Goal: Transaction & Acquisition: Purchase product/service

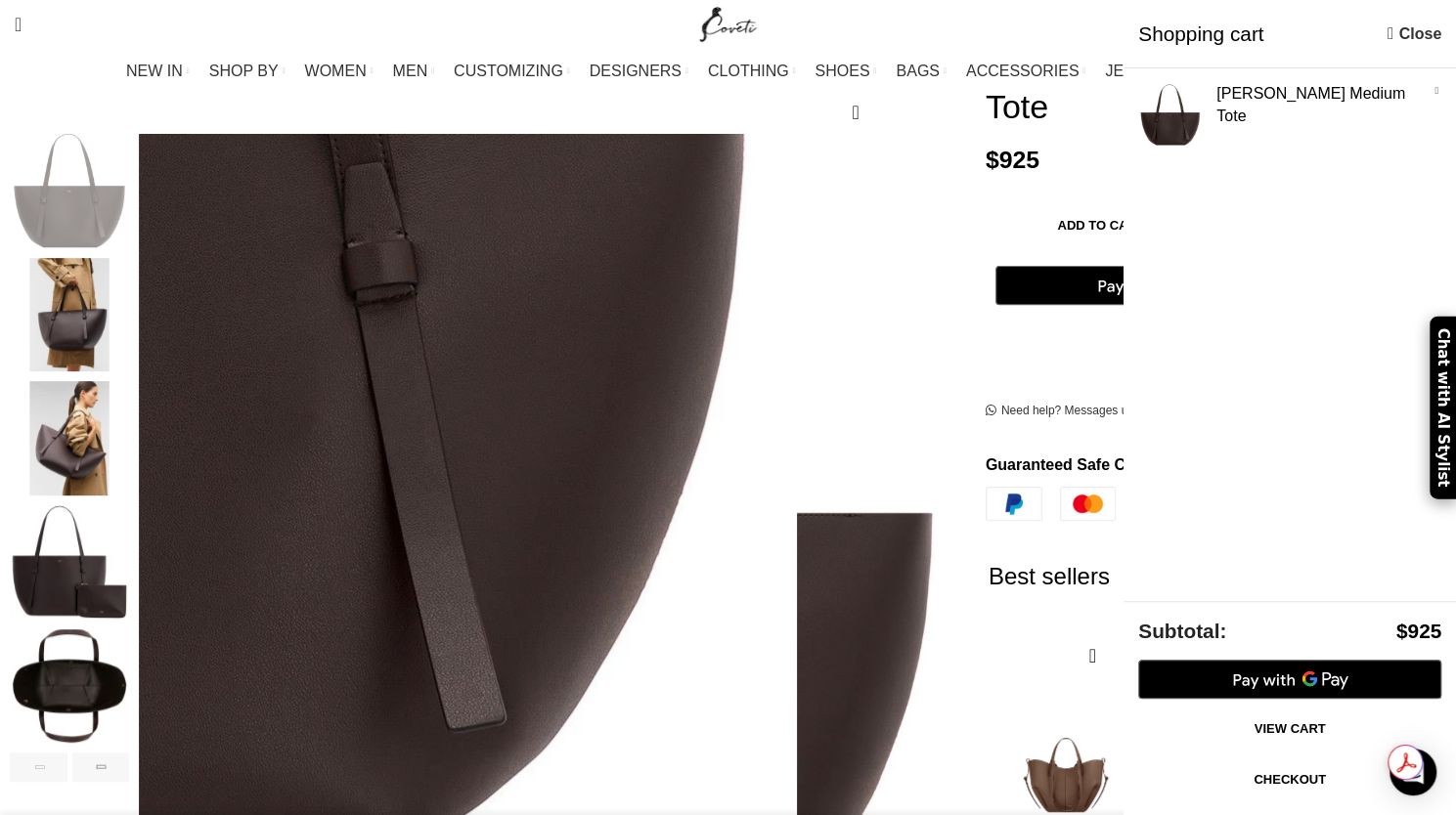
scroll to position [0, 2881]
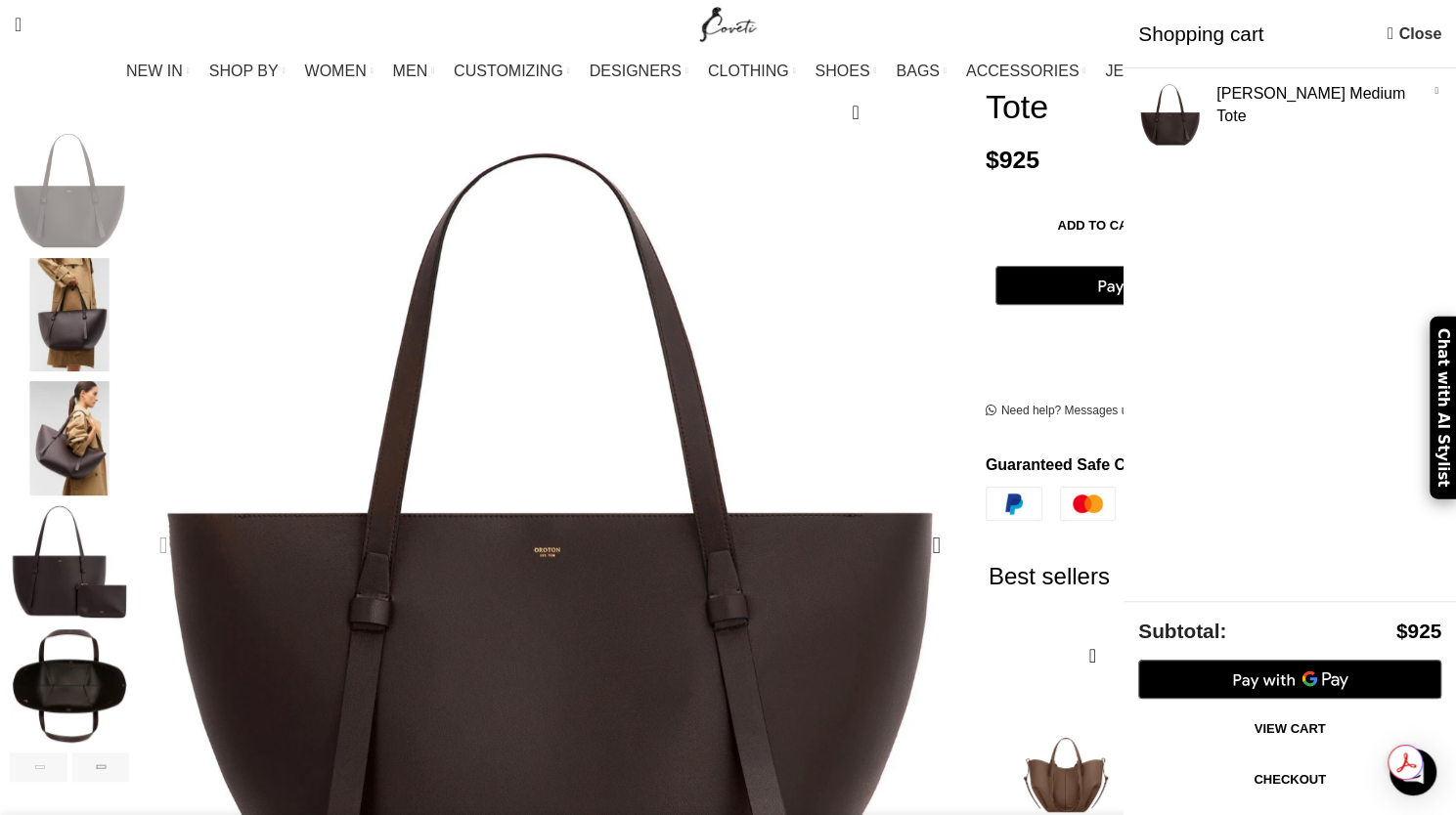
click at [188, 521] on div "Previous slide" at bounding box center [163, 545] width 49 height 49
click at [912, 521] on div "Next slide" at bounding box center [936, 545] width 49 height 49
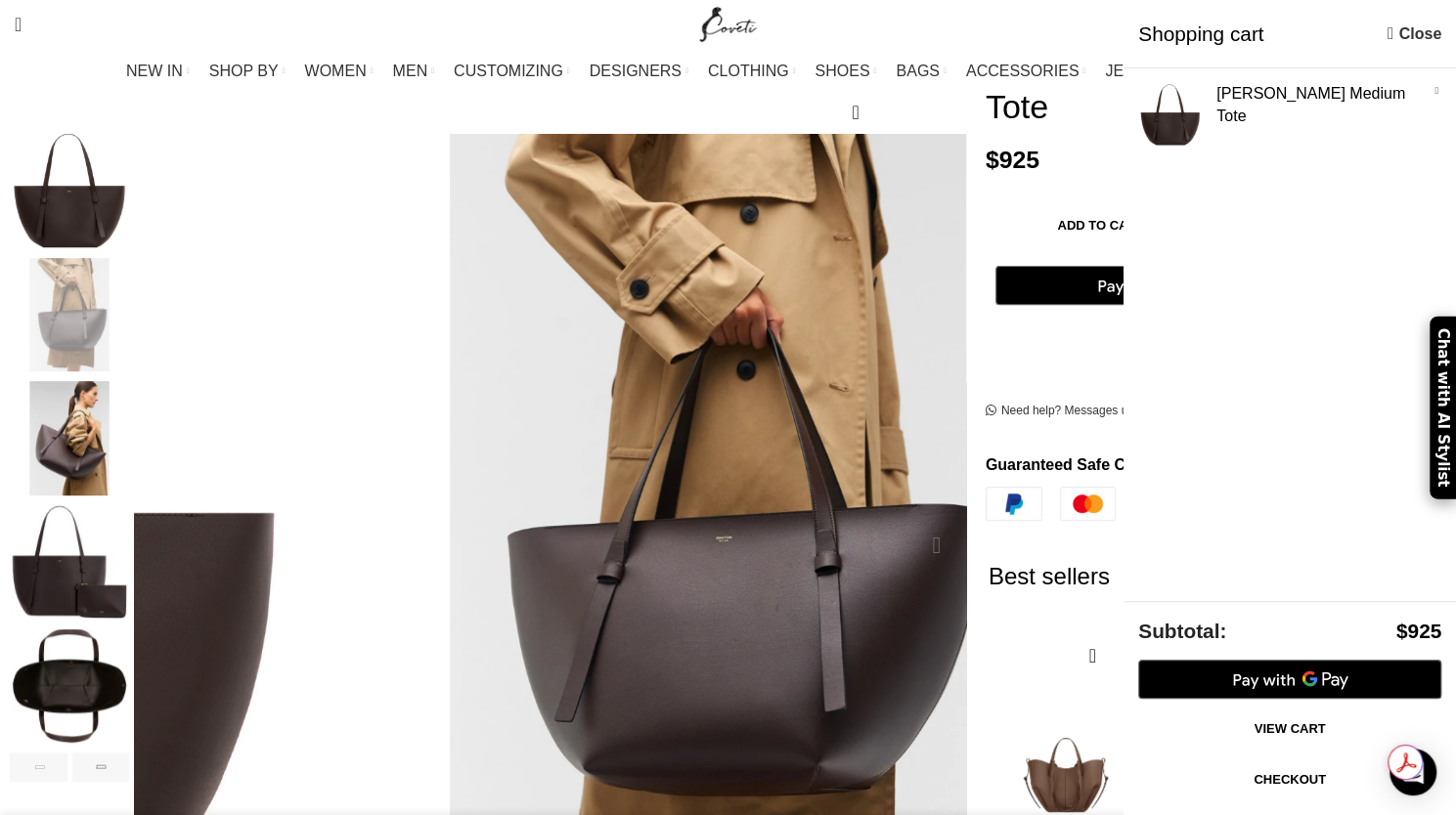
click at [912, 521] on div "Next slide" at bounding box center [936, 545] width 49 height 49
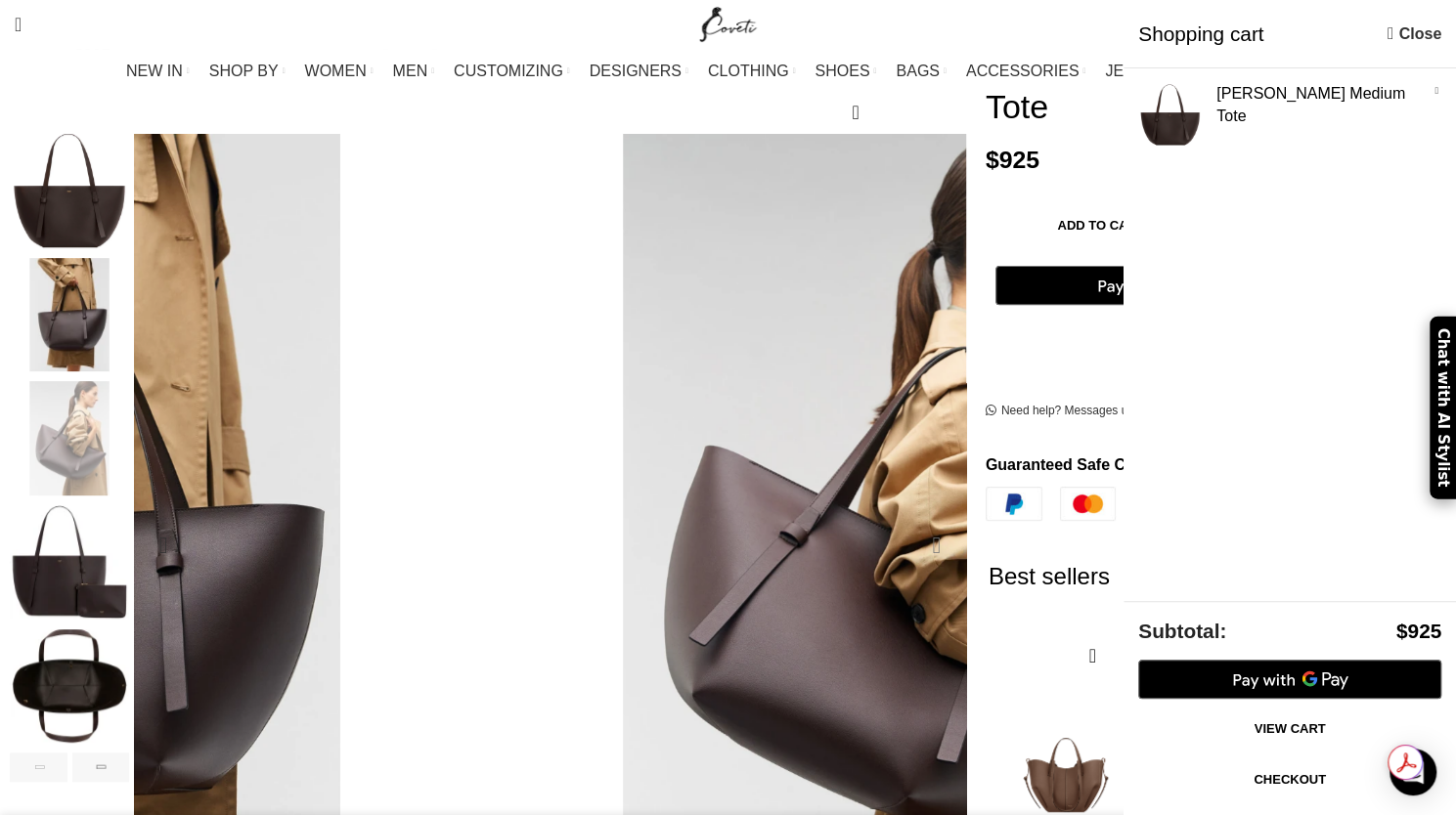
click at [912, 521] on div "Next slide" at bounding box center [936, 545] width 49 height 49
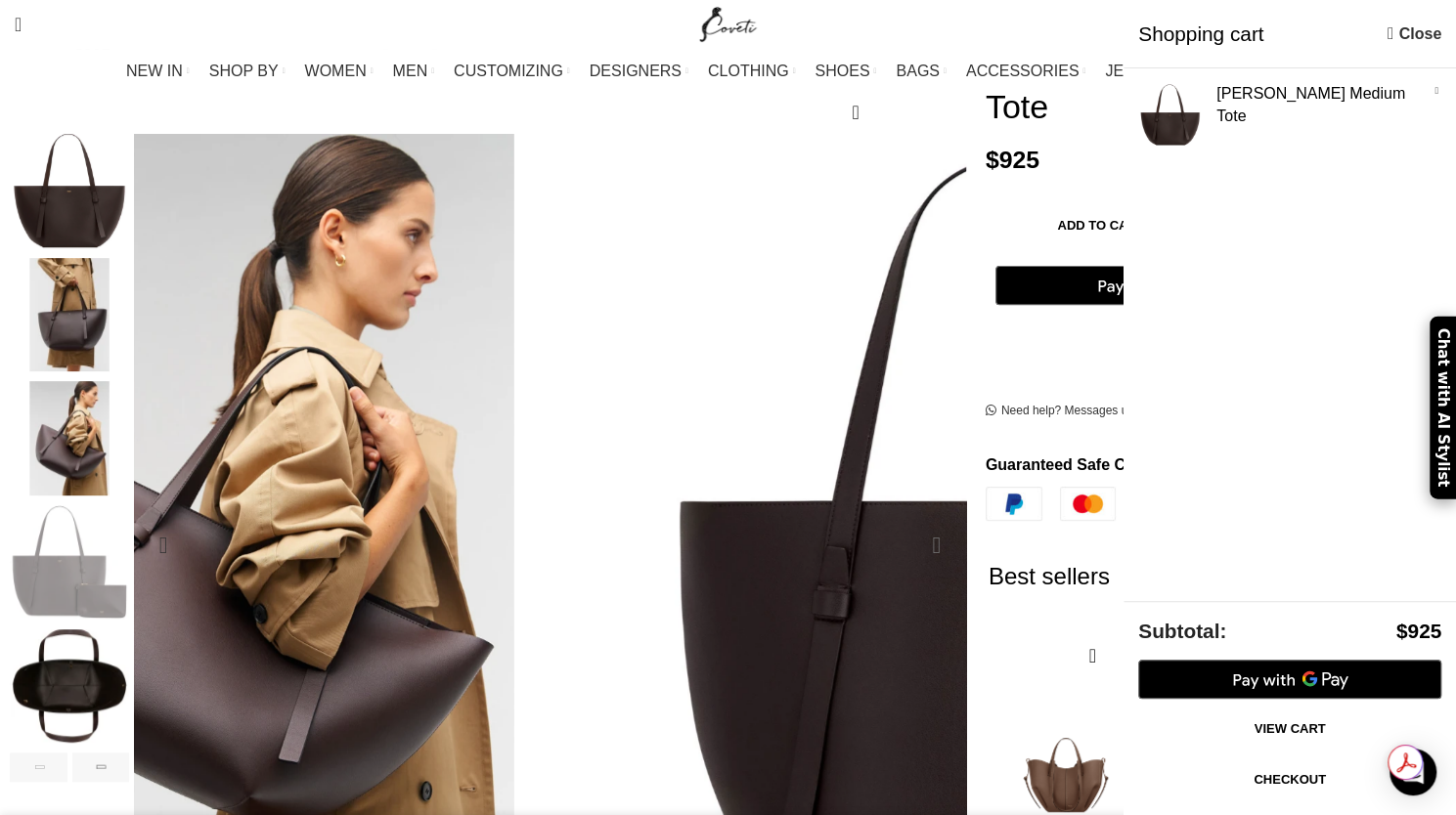
click at [912, 521] on div "Next slide" at bounding box center [936, 545] width 49 height 49
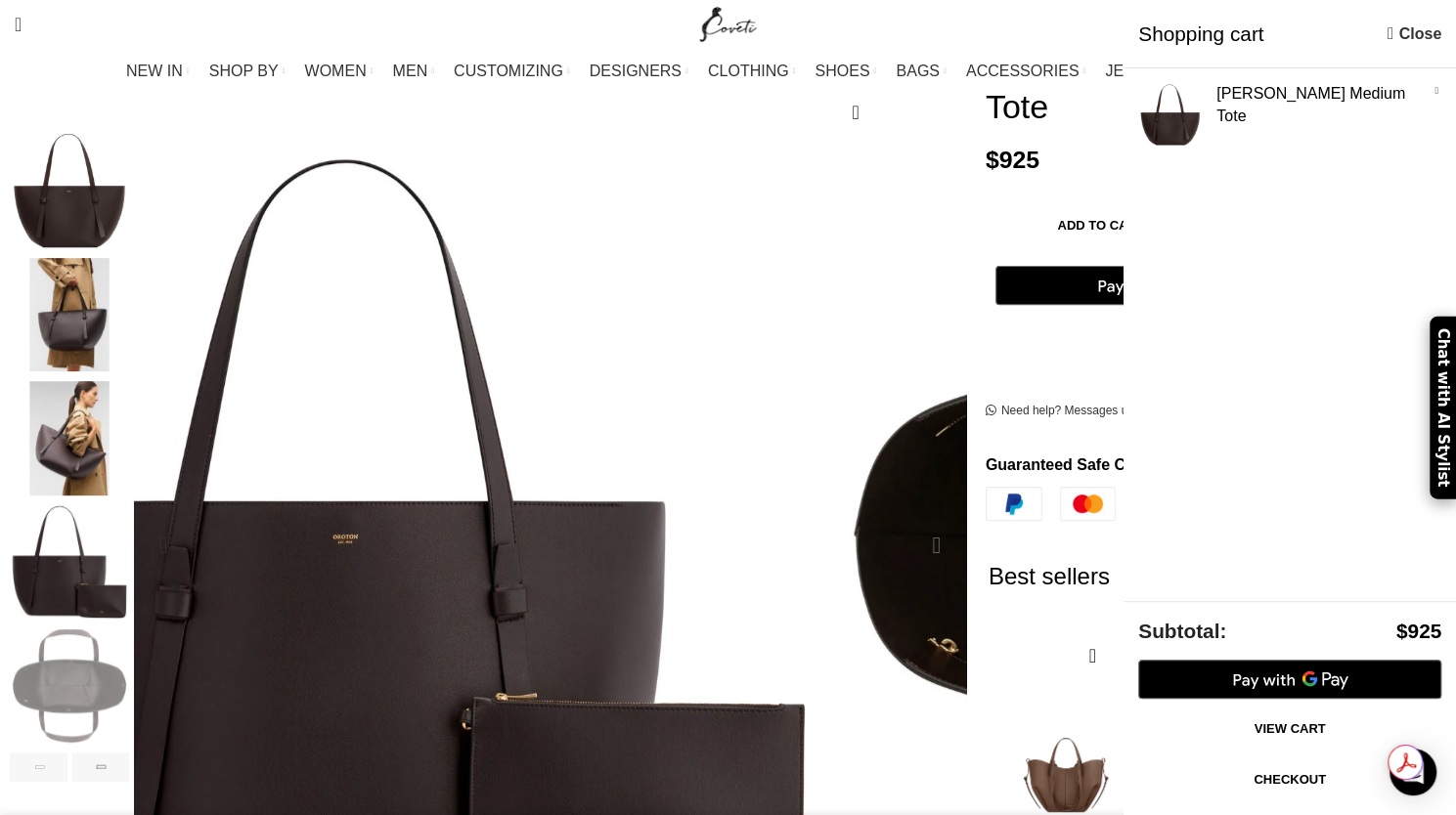
scroll to position [0, 3292]
click at [912, 521] on div "Next slide" at bounding box center [936, 545] width 49 height 49
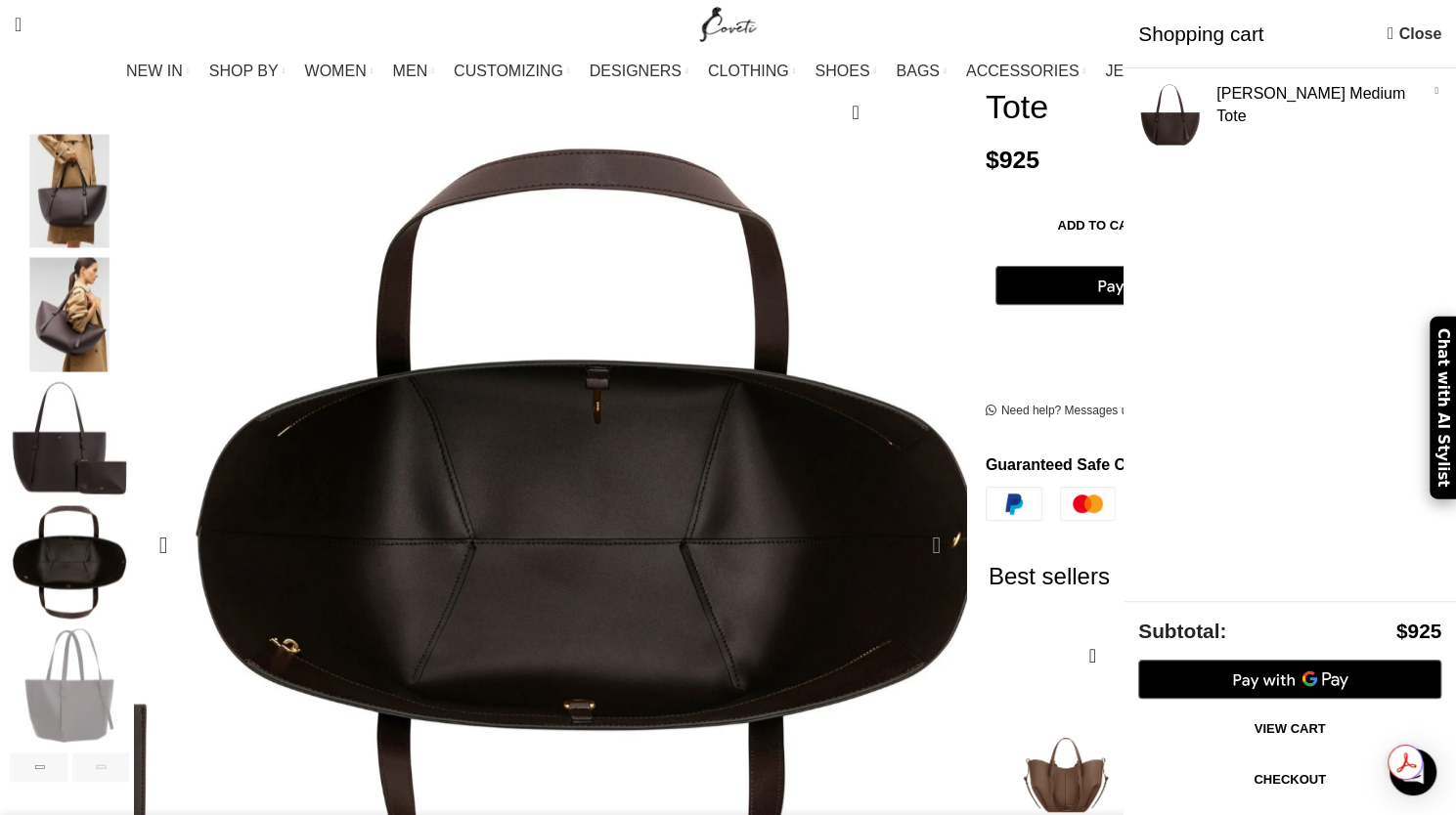
click at [912, 521] on div "Next slide" at bounding box center [936, 545] width 49 height 49
click at [129, 278] on img "3 / 6" at bounding box center [69, 315] width 119 height 115
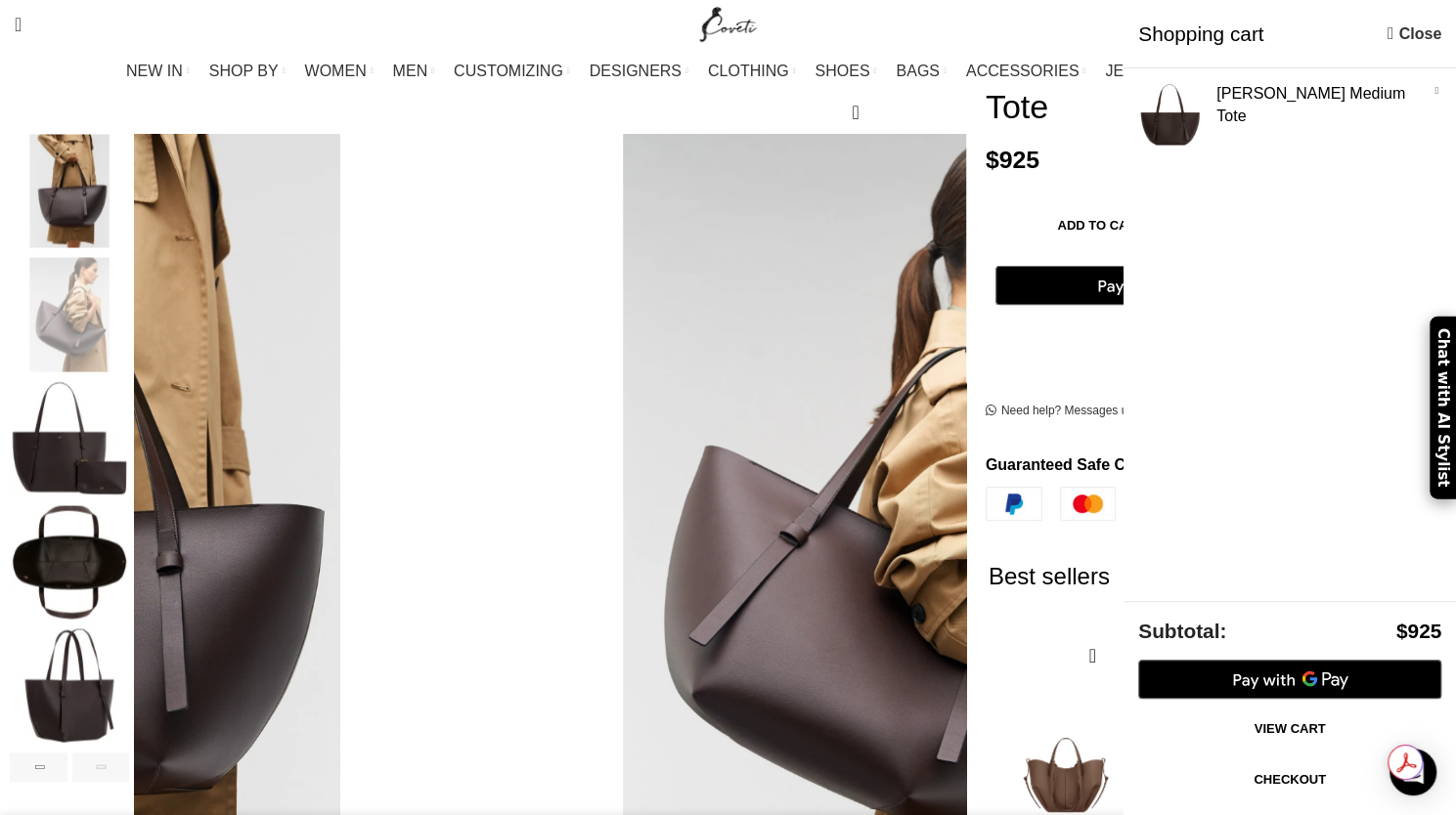
scroll to position [0, 0]
click at [129, 183] on img "2 / 6" at bounding box center [69, 191] width 119 height 115
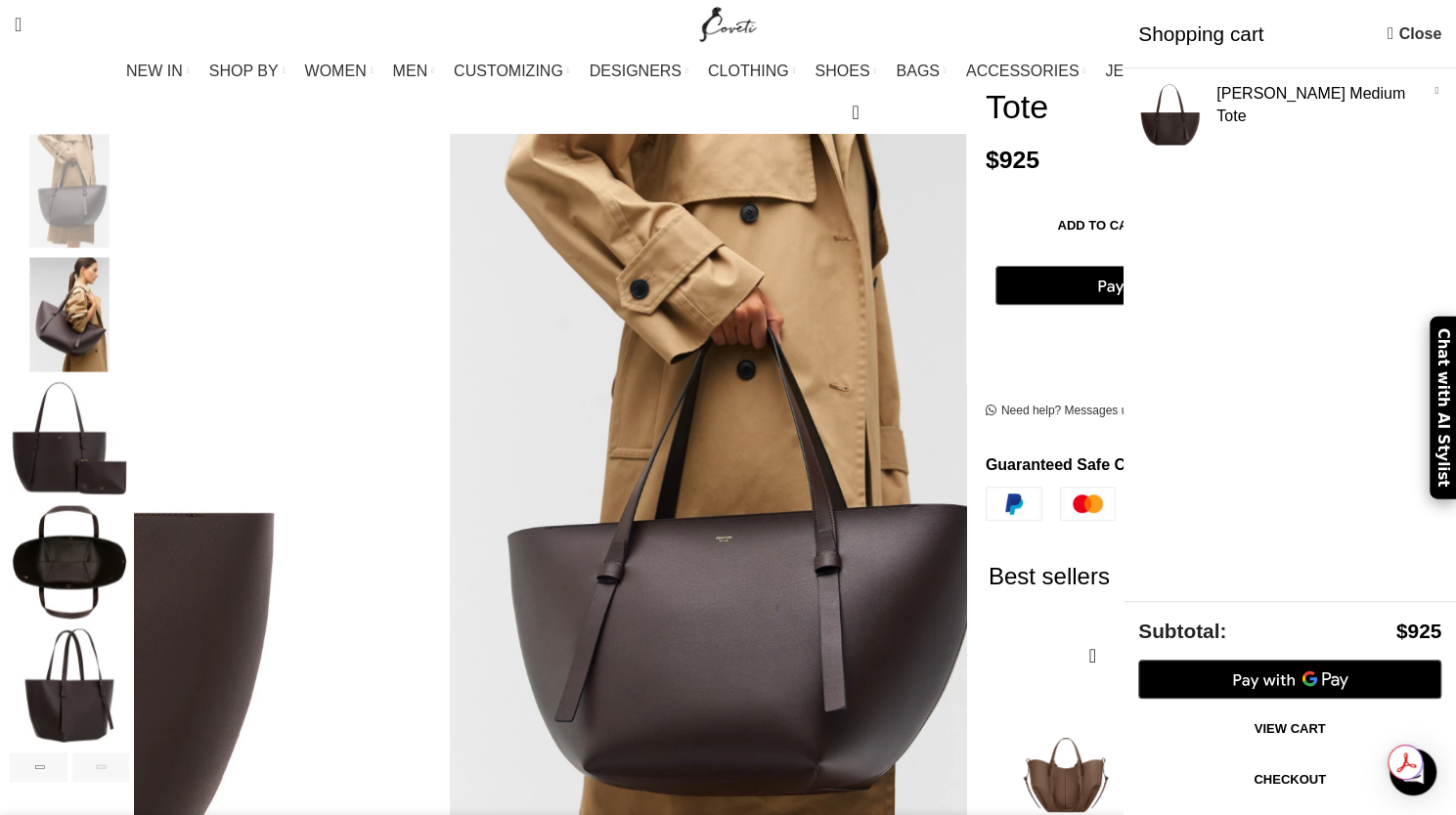
scroll to position [0, 206]
click at [129, 183] on img "2 / 6" at bounding box center [69, 191] width 119 height 115
